Goal: Task Accomplishment & Management: Manage account settings

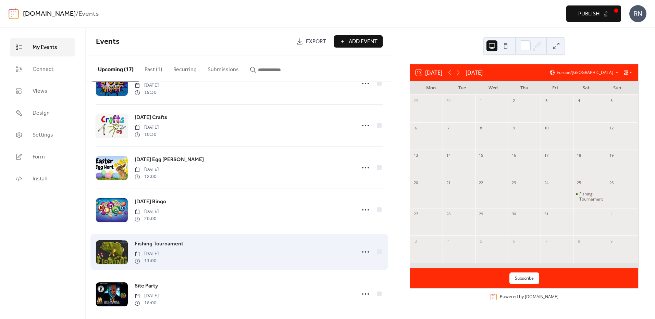
scroll to position [240, 0]
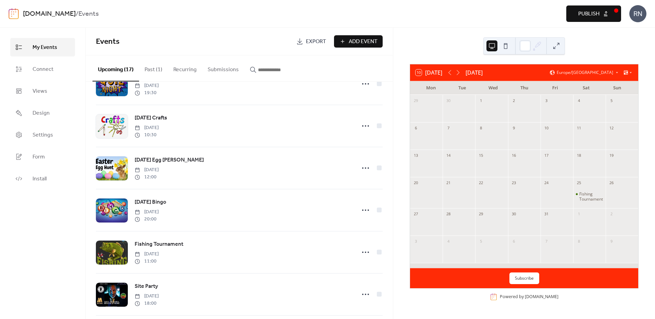
click at [593, 14] on span "Publish" at bounding box center [588, 14] width 21 height 8
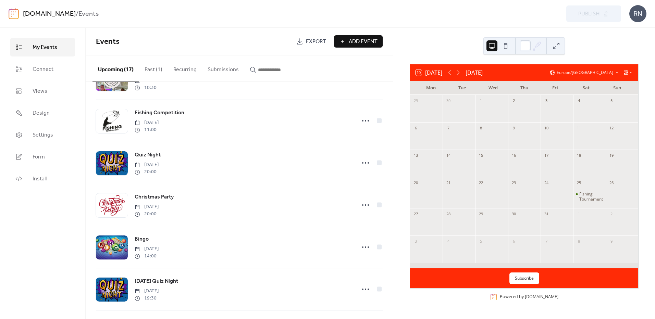
scroll to position [0, 0]
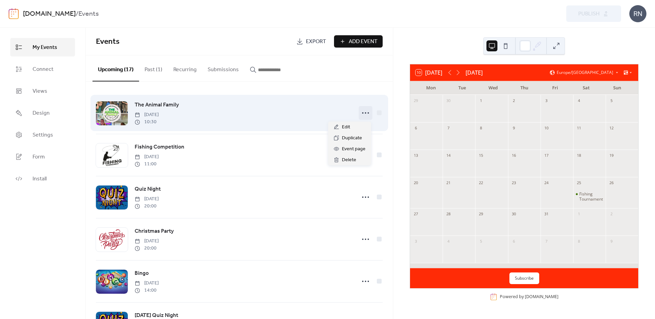
click at [362, 111] on icon at bounding box center [365, 113] width 11 height 11
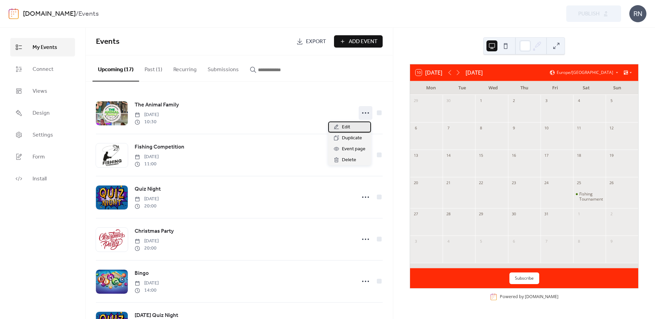
click at [348, 126] on span "Edit" at bounding box center [346, 127] width 8 height 8
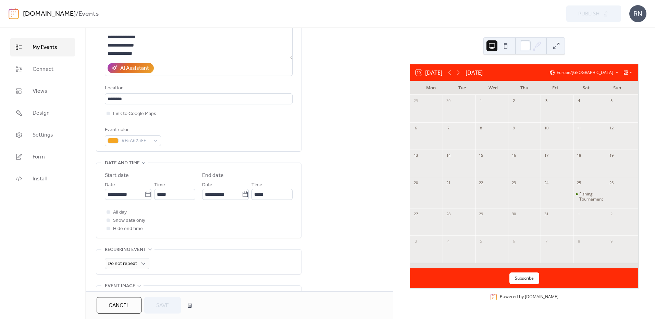
scroll to position [103, 0]
click at [145, 194] on icon at bounding box center [147, 193] width 5 height 5
click at [144, 194] on input "**********" at bounding box center [125, 194] width 40 height 11
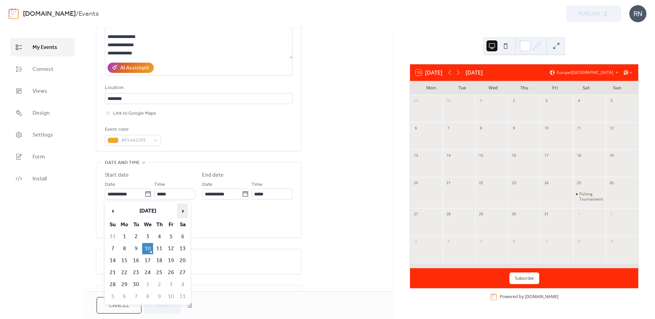
click at [182, 210] on span "›" at bounding box center [182, 211] width 10 height 14
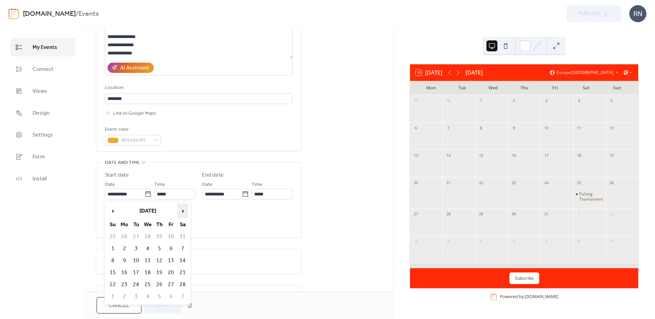
click at [182, 210] on span "›" at bounding box center [182, 211] width 10 height 14
click at [183, 238] on td "4" at bounding box center [182, 236] width 11 height 11
type input "**********"
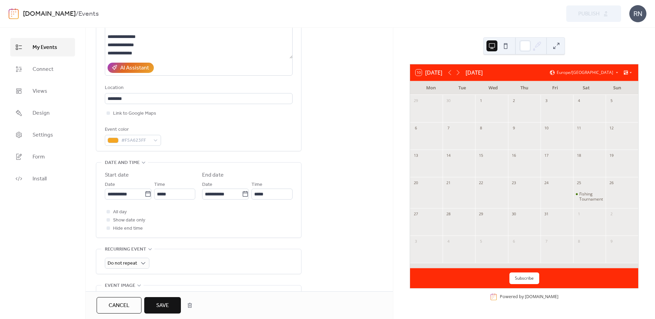
click at [166, 304] on span "Save" at bounding box center [162, 306] width 13 height 8
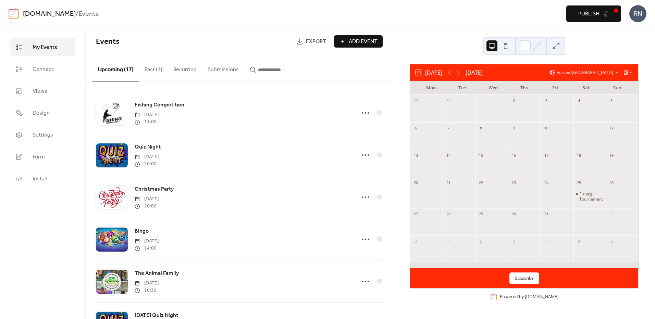
click at [588, 15] on span "Publish" at bounding box center [588, 14] width 21 height 8
